Goal: Task Accomplishment & Management: Manage account settings

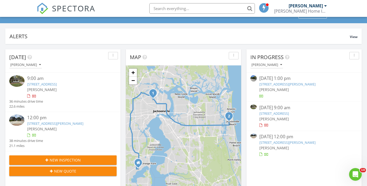
scroll to position [35, 0]
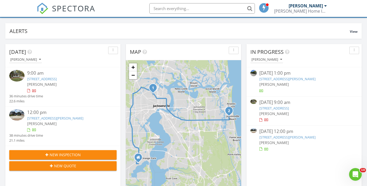
click at [278, 106] on link "[STREET_ADDRESS]" at bounding box center [274, 108] width 30 height 5
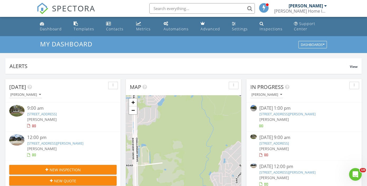
scroll to position [480, 367]
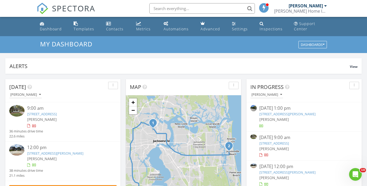
click at [283, 141] on link "1732 W 44th St, Jacksonville, FL 32209" at bounding box center [274, 143] width 30 height 5
click at [281, 143] on link "1732 W 44th St, Jacksonville, FL 32209" at bounding box center [274, 143] width 30 height 5
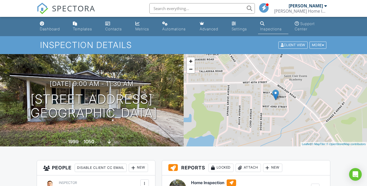
scroll to position [88, 0]
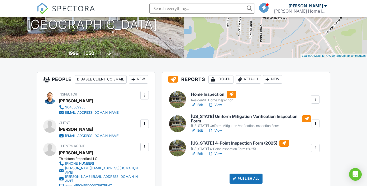
click at [246, 182] on div "Publish All" at bounding box center [246, 179] width 33 height 10
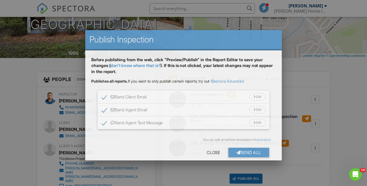
scroll to position [0, 0]
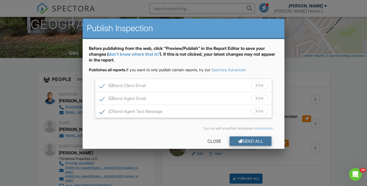
click at [248, 141] on div "Send All" at bounding box center [251, 140] width 42 height 9
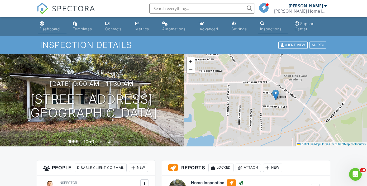
click at [56, 30] on div "Dashboard" at bounding box center [50, 29] width 20 height 4
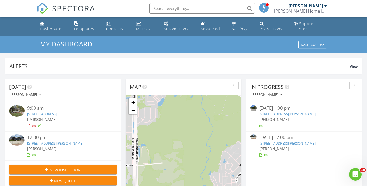
scroll to position [480, 367]
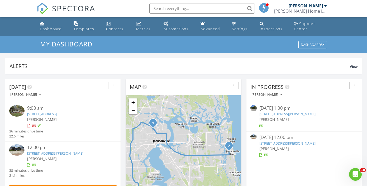
click at [207, 9] on input "text" at bounding box center [202, 8] width 106 height 11
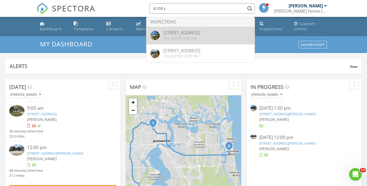
type input "6109 c"
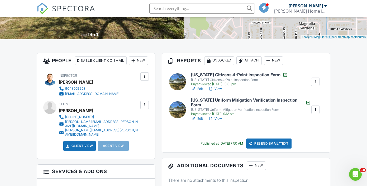
click at [215, 72] on h6 "Florida Citizens 4-Point Inspection Form" at bounding box center [239, 74] width 97 height 5
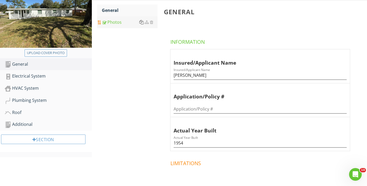
scroll to position [111, 0]
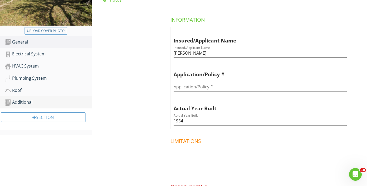
click at [54, 99] on div "Additional" at bounding box center [48, 102] width 87 height 7
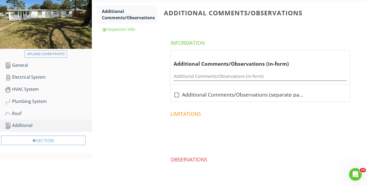
scroll to position [86, 0]
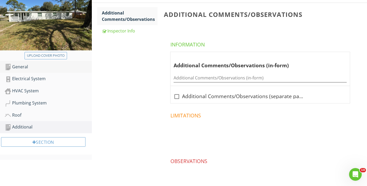
click at [43, 64] on div "General" at bounding box center [48, 67] width 87 height 7
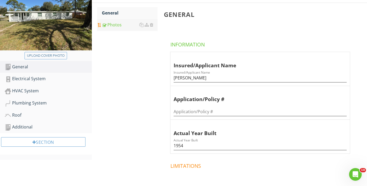
click at [121, 20] on link "Photos" at bounding box center [130, 25] width 56 height 12
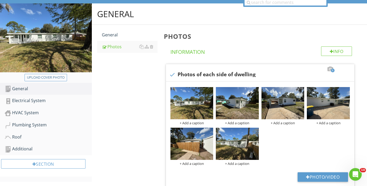
scroll to position [55, 0]
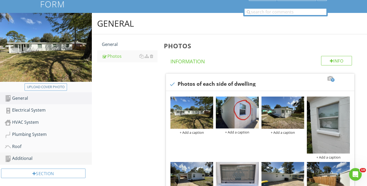
click at [40, 155] on div "Additional" at bounding box center [48, 158] width 87 height 7
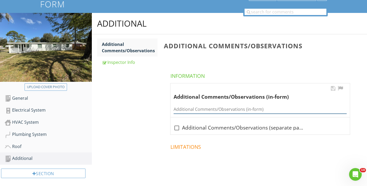
click at [207, 105] on input "Additional Comments/Observations (in-form)" at bounding box center [260, 109] width 173 height 9
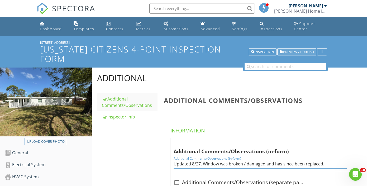
type input "Updated 8/27. Window was broken / damaged and has since been replaced."
click at [308, 50] on span "Preview / Publish" at bounding box center [298, 51] width 31 height 3
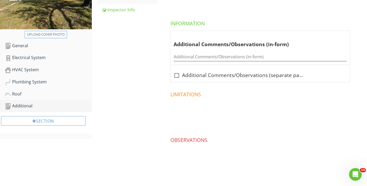
scroll to position [107, 0]
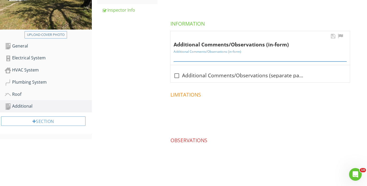
click at [230, 53] on input "Additional Comments/Observations (in-form)" at bounding box center [260, 57] width 173 height 9
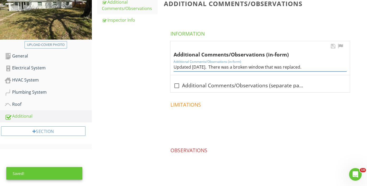
scroll to position [96, 0]
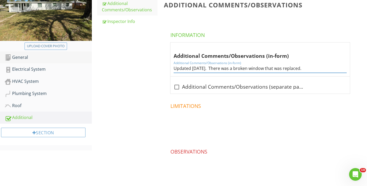
type input "Updated [DATE]. There was a broken window that was replaced."
click at [39, 54] on div "General" at bounding box center [48, 57] width 87 height 7
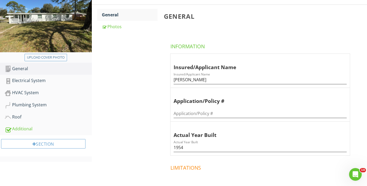
scroll to position [58, 0]
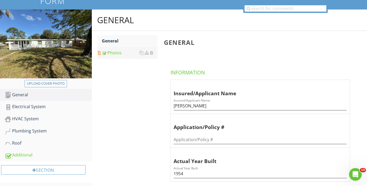
click at [129, 50] on div "Photos" at bounding box center [130, 53] width 56 height 6
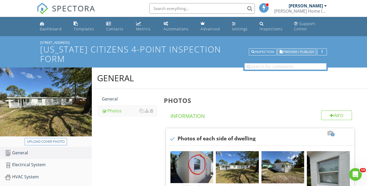
click at [300, 50] on span "Preview / Publish" at bounding box center [298, 51] width 31 height 3
click at [168, 9] on input "text" at bounding box center [202, 8] width 106 height 11
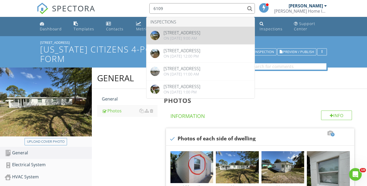
type input "6109"
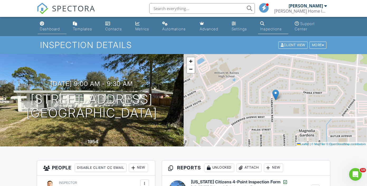
scroll to position [0, 0]
click at [55, 28] on div "Dashboard" at bounding box center [50, 29] width 20 height 4
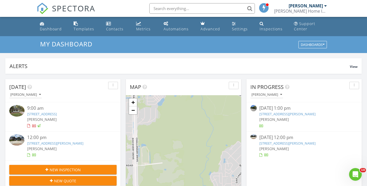
scroll to position [480, 367]
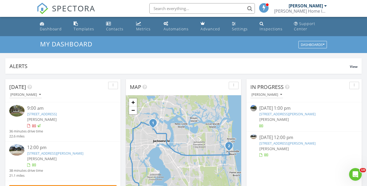
click at [278, 143] on link "1052 Penman Rd, Jacksonville Beach, FL 32250" at bounding box center [287, 143] width 56 height 5
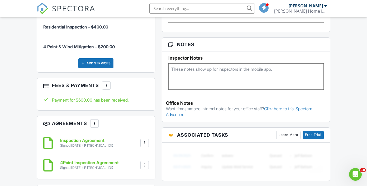
scroll to position [442, 0]
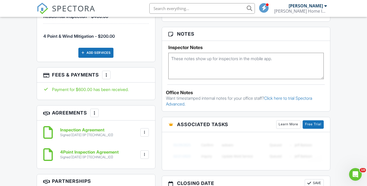
click at [107, 78] on div at bounding box center [106, 74] width 5 height 5
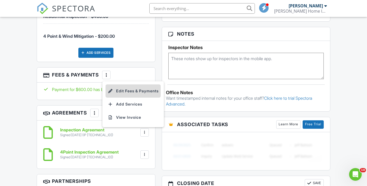
click at [123, 98] on li "Edit Fees & Payments" at bounding box center [133, 90] width 55 height 13
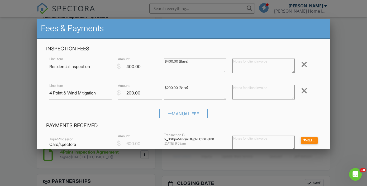
click at [304, 89] on div at bounding box center [304, 91] width 6 height 8
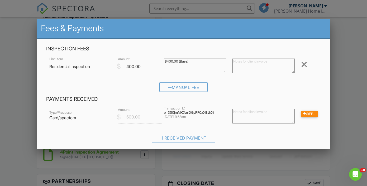
click at [353, 63] on div at bounding box center [183, 90] width 367 height 232
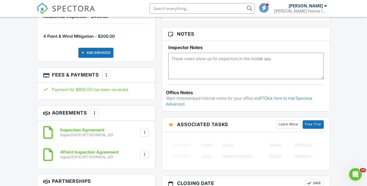
click at [108, 78] on div at bounding box center [106, 74] width 5 height 5
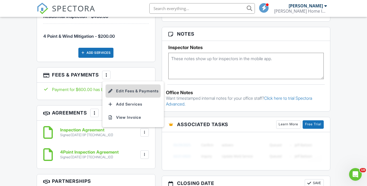
click at [117, 96] on li "Edit Fees & Payments" at bounding box center [133, 90] width 55 height 13
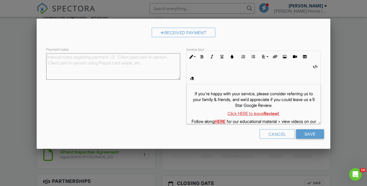
scroll to position [105, 0]
click at [274, 132] on div "Cancel" at bounding box center [277, 134] width 35 height 9
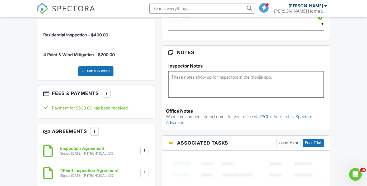
scroll to position [412, 0]
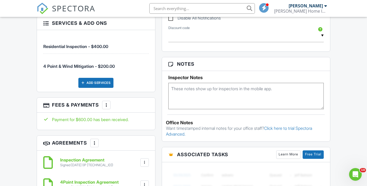
click at [107, 108] on div "More" at bounding box center [106, 105] width 8 height 8
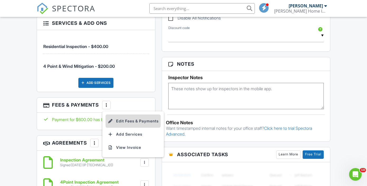
click at [124, 128] on li "Edit Fees & Payments" at bounding box center [133, 121] width 55 height 13
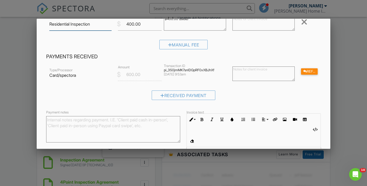
scroll to position [0, 0]
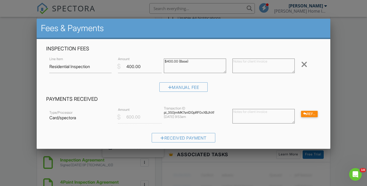
click at [242, 112] on textarea at bounding box center [263, 116] width 62 height 15
type textarea "200.00"
click at [140, 127] on div "Type/Processor Card/spectora $ Amount 600.00 Transaction ID pi_3S0jmMK7snlDGpRF…" at bounding box center [183, 116] width 275 height 21
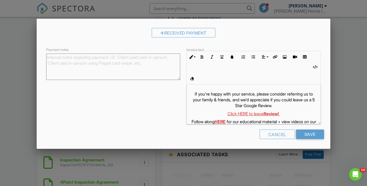
scroll to position [105, 0]
click at [282, 134] on div "Cancel" at bounding box center [277, 134] width 35 height 9
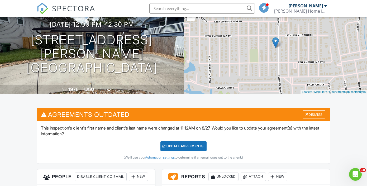
scroll to position [53, 0]
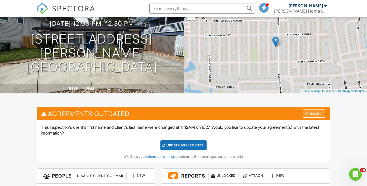
click at [311, 115] on div "Dismiss" at bounding box center [314, 114] width 22 height 8
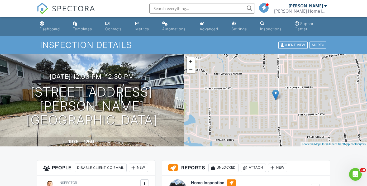
scroll to position [0, 0]
click at [46, 30] on div "Dashboard" at bounding box center [50, 29] width 20 height 4
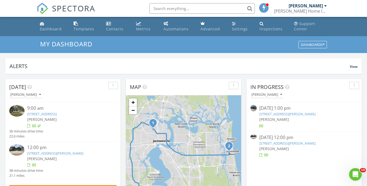
click at [279, 144] on link "1052 Penman Rd, Jacksonville Beach, FL 32250" at bounding box center [287, 143] width 56 height 5
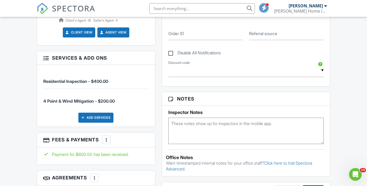
scroll to position [318, 0]
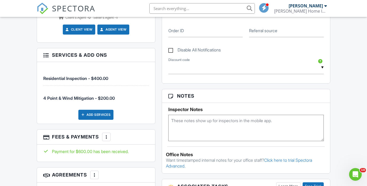
click at [107, 120] on div "Add Services" at bounding box center [95, 115] width 35 height 10
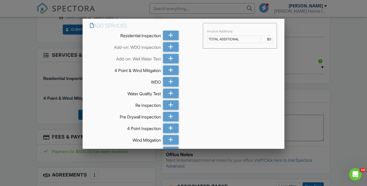
scroll to position [0, 0]
click at [23, 93] on div at bounding box center [183, 90] width 367 height 232
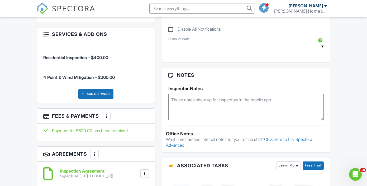
scroll to position [343, 0]
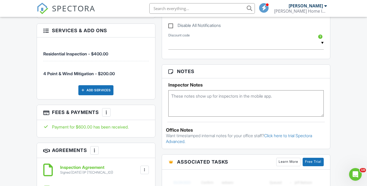
click at [109, 117] on div "More" at bounding box center [106, 112] width 8 height 8
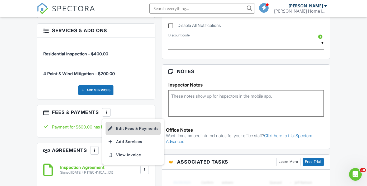
click at [124, 135] on li "Edit Fees & Payments" at bounding box center [133, 128] width 55 height 13
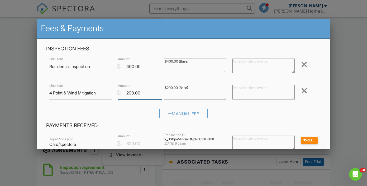
click at [143, 94] on input "200.00" at bounding box center [140, 93] width 44 height 13
type input "2"
type input "0"
click at [150, 115] on div "Manual Fee" at bounding box center [183, 115] width 275 height 13
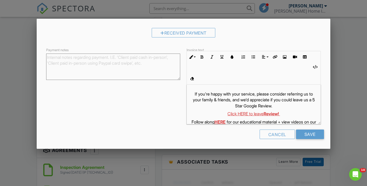
scroll to position [131, 0]
click at [311, 134] on input "Save" at bounding box center [310, 134] width 28 height 9
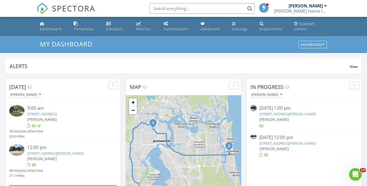
click at [272, 141] on link "[STREET_ADDRESS][PERSON_NAME]" at bounding box center [287, 143] width 56 height 5
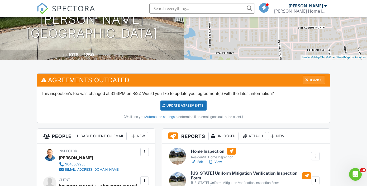
click at [318, 82] on div "Dismiss" at bounding box center [314, 80] width 22 height 8
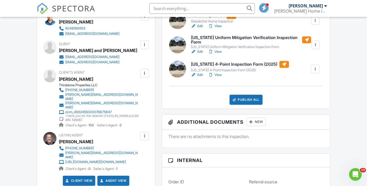
scroll to position [141, 0]
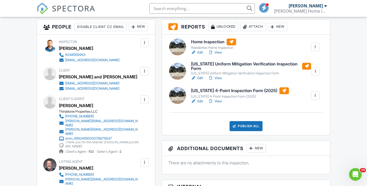
click at [234, 62] on h6 "[US_STATE] Uniform Mitigation Verification Inspection Form" at bounding box center [251, 66] width 120 height 9
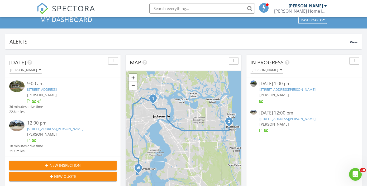
scroll to position [28, 0]
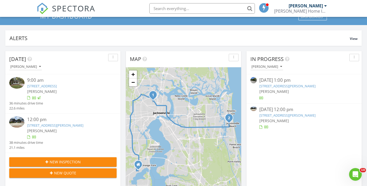
click at [289, 116] on link "[STREET_ADDRESS][PERSON_NAME]" at bounding box center [287, 115] width 56 height 5
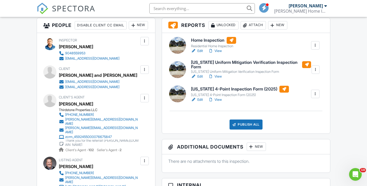
click at [250, 123] on div "Publish All" at bounding box center [246, 125] width 33 height 10
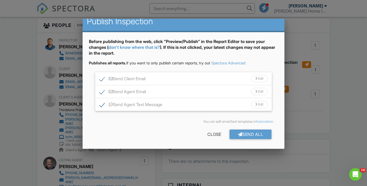
scroll to position [7, 0]
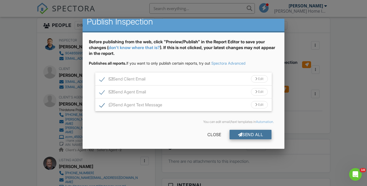
click at [243, 133] on div "Send All" at bounding box center [251, 134] width 42 height 9
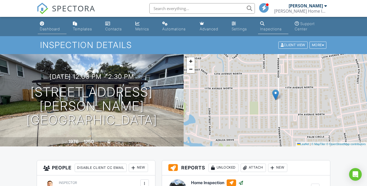
click at [52, 24] on link "Dashboard" at bounding box center [52, 26] width 29 height 15
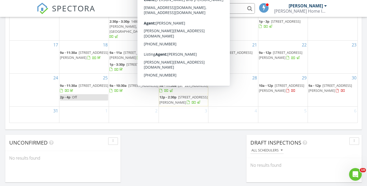
scroll to position [370, 0]
